Goal: Task Accomplishment & Management: Manage account settings

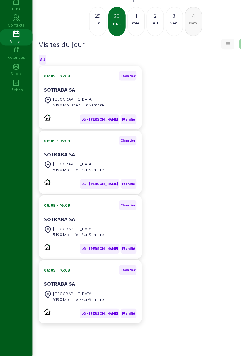
click at [63, 119] on div "[GEOGRAPHIC_DATA]" at bounding box center [73, 116] width 48 height 5
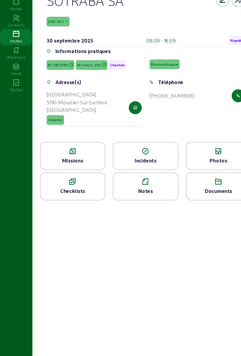
click at [69, 169] on icon at bounding box center [68, 165] width 60 height 7
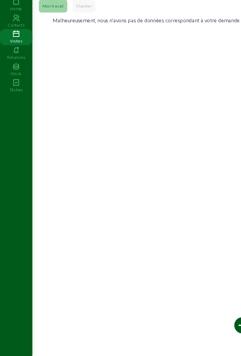
click at [82, 36] on div "Chantier" at bounding box center [78, 30] width 21 height 12
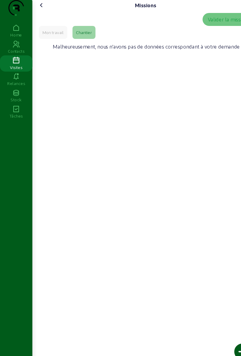
click at [42, 8] on icon at bounding box center [38, 4] width 7 height 7
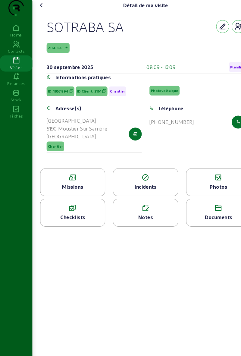
click at [83, 178] on div "Missions" at bounding box center [68, 173] width 60 height 7
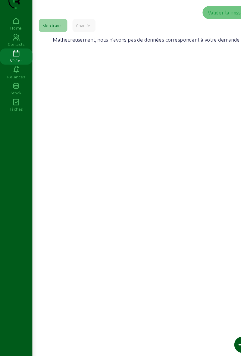
click at [42, 8] on icon at bounding box center [38, 4] width 7 height 7
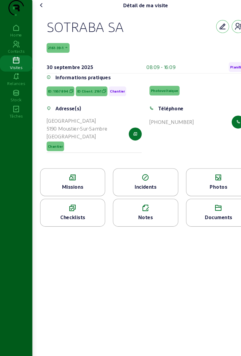
click at [206, 178] on div "Photos" at bounding box center [204, 173] width 60 height 7
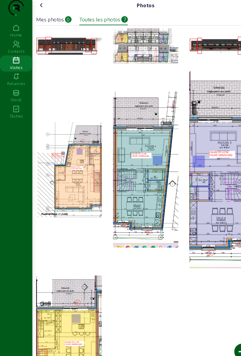
click at [69, 78] on div at bounding box center [136, 207] width 204 height 363
click at [71, 82] on div at bounding box center [136, 207] width 204 height 363
click at [74, 70] on div at bounding box center [136, 207] width 204 height 363
click at [49, 51] on img at bounding box center [64, 42] width 61 height 17
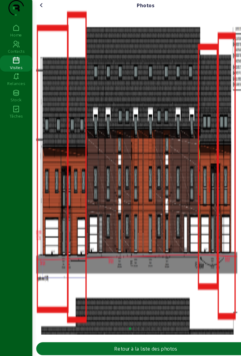
click at [37, 8] on icon at bounding box center [38, 4] width 7 height 7
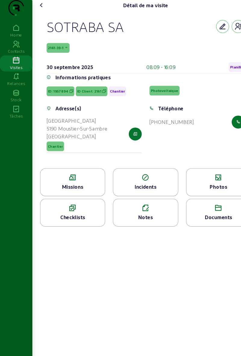
click at [218, 65] on span "Planifié" at bounding box center [220, 62] width 12 height 4
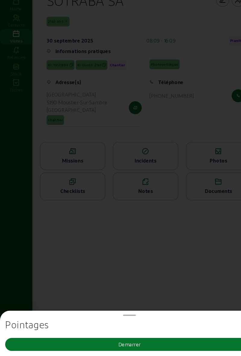
click at [149, 336] on div "Pointages Demarrer" at bounding box center [121, 336] width 232 height 30
click at [145, 345] on button "Demarrer" at bounding box center [121, 345] width 232 height 12
